Goal: Book appointment/travel/reservation

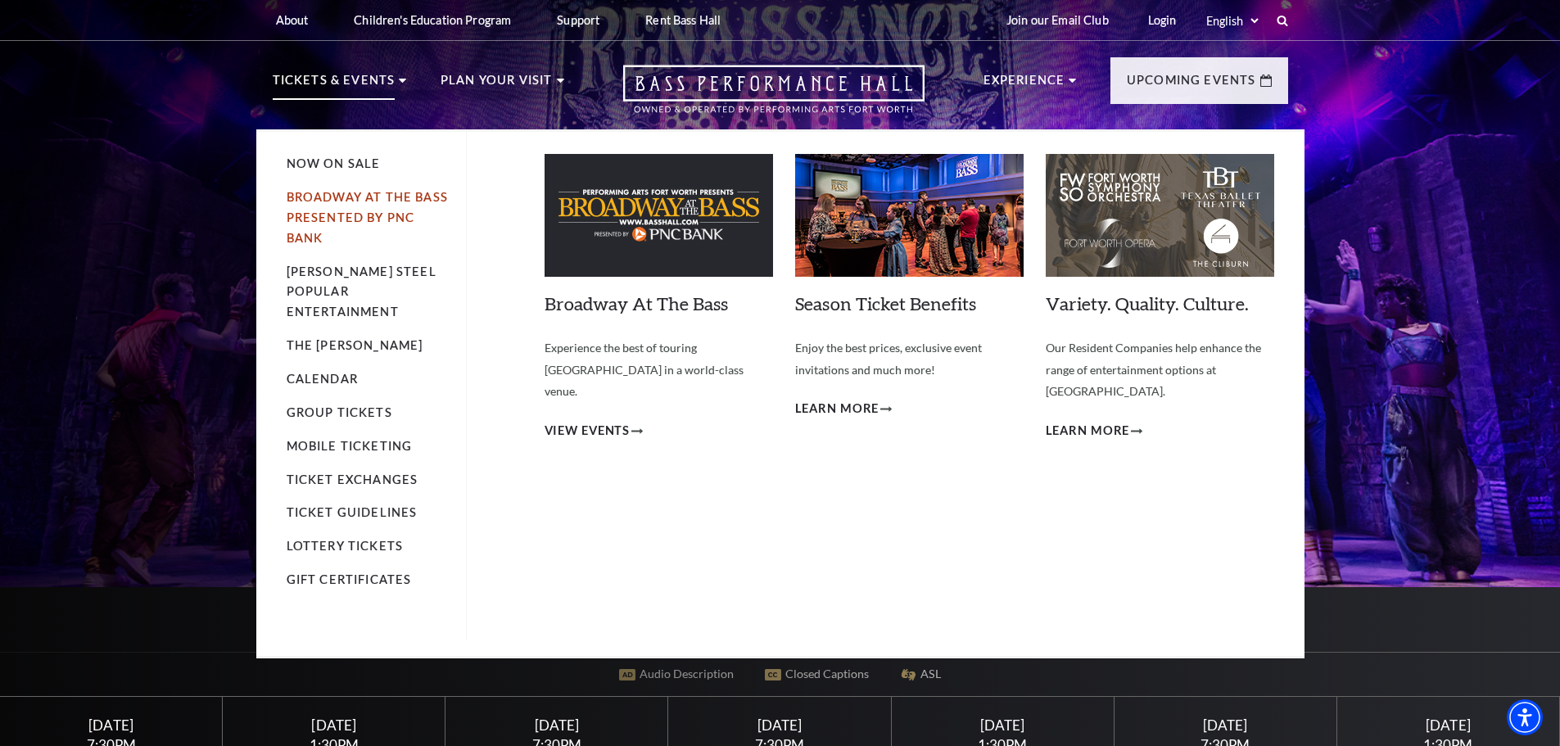
click at [322, 213] on link "Broadway At The Bass presented by PNC Bank" at bounding box center [367, 217] width 161 height 55
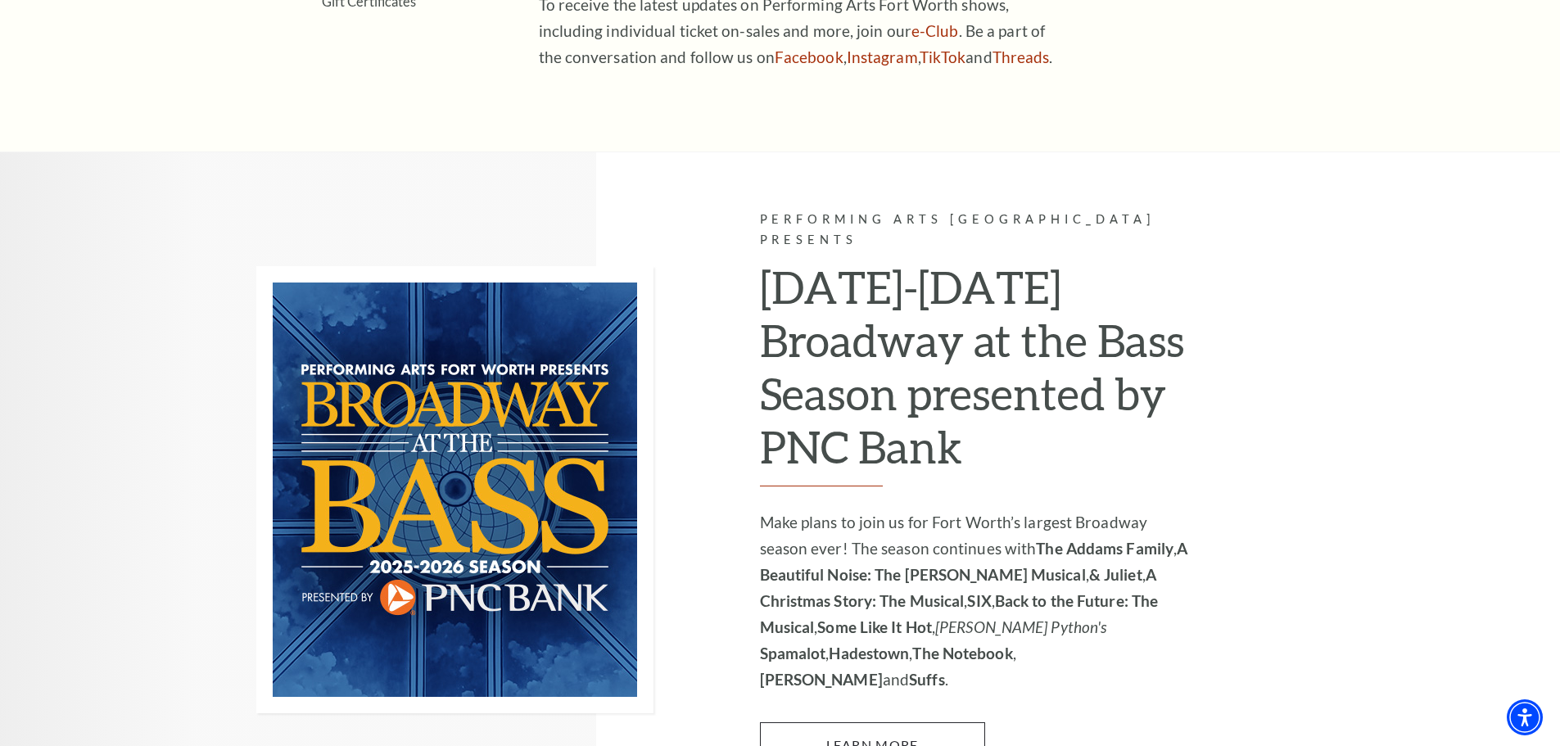
scroll to position [1026, 0]
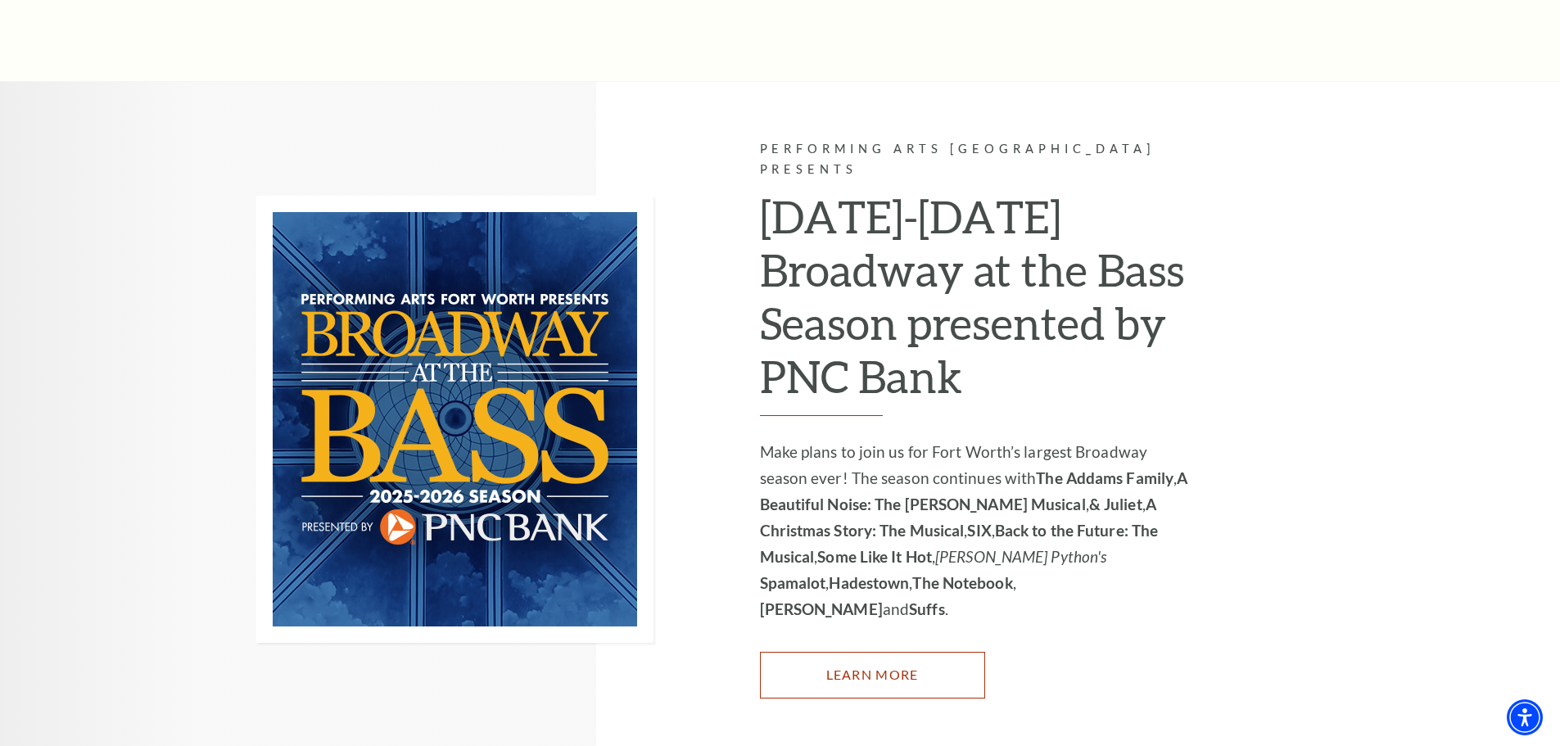
click at [893, 652] on link "Learn More" at bounding box center [872, 675] width 225 height 46
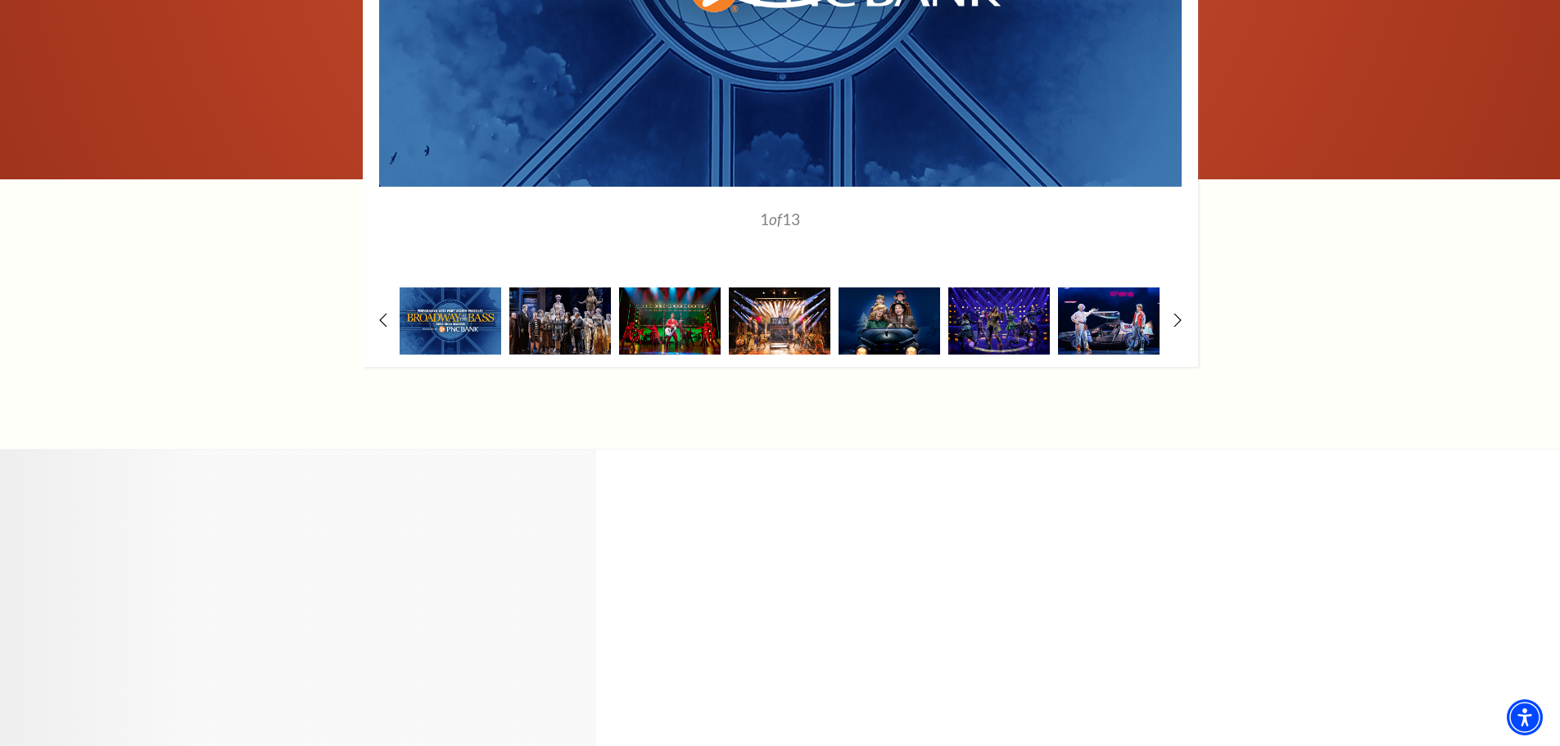
scroll to position [1536, 0]
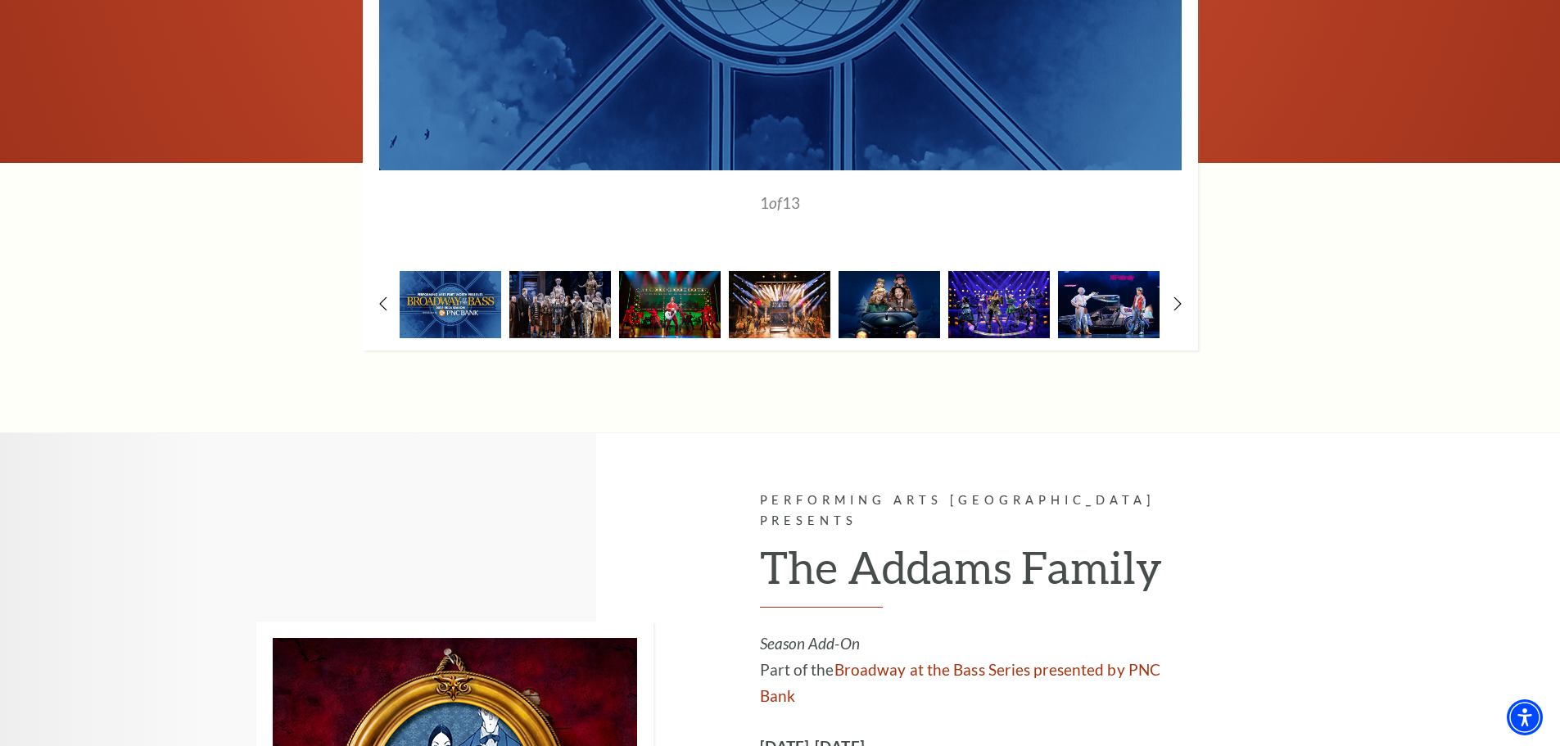
click at [1010, 319] on img at bounding box center [1000, 304] width 102 height 66
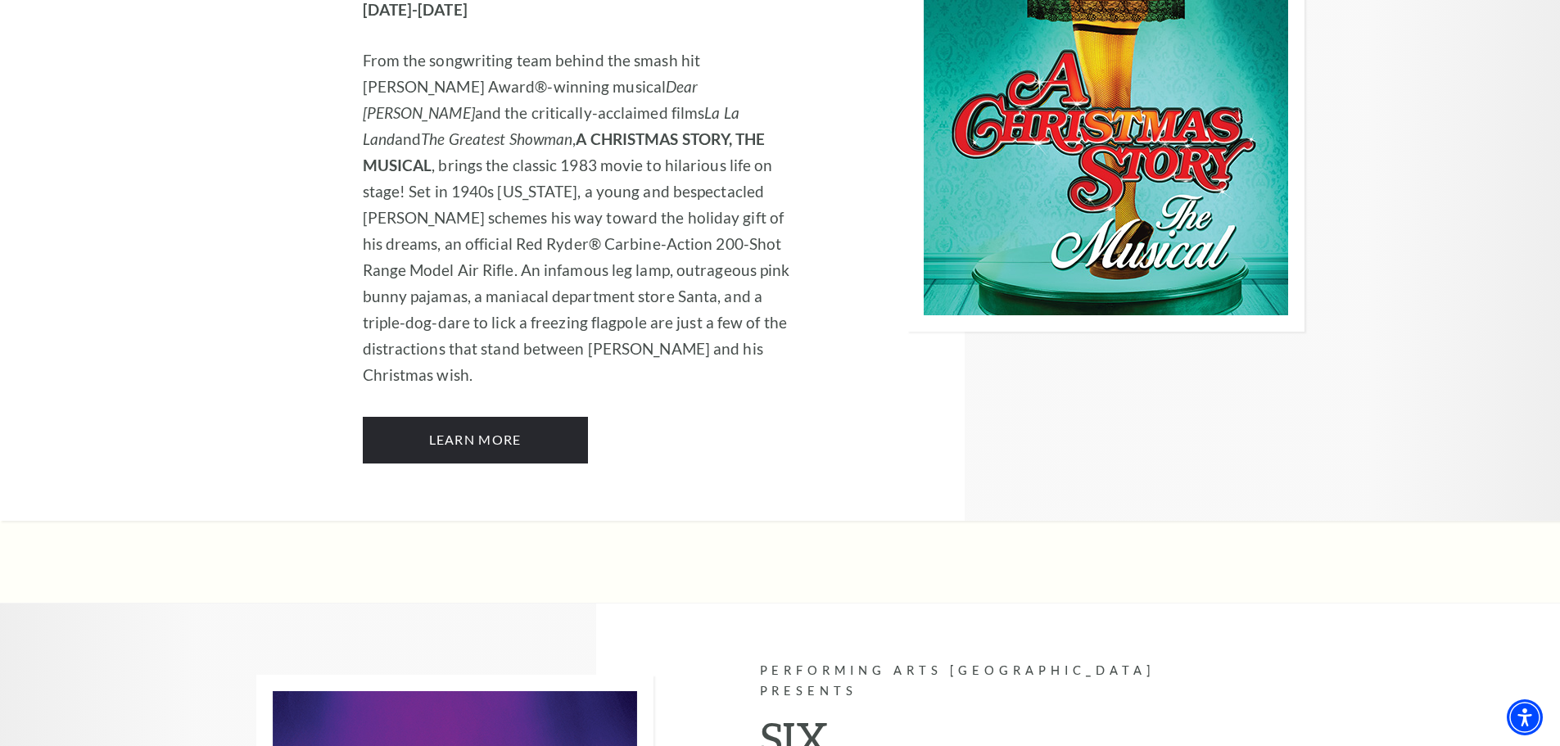
scroll to position [4874, 0]
